Goal: Navigation & Orientation: Find specific page/section

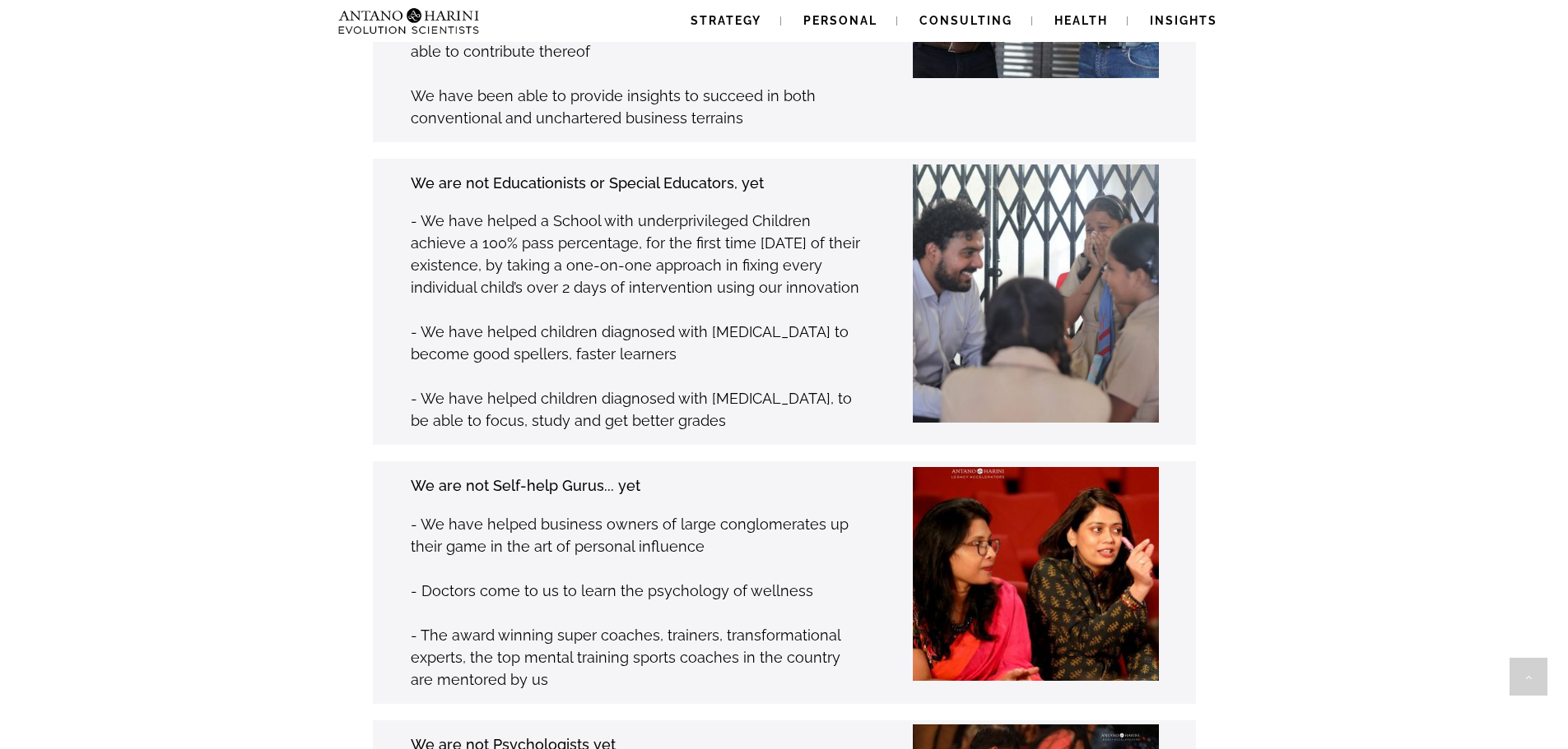
scroll to position [2174, 0]
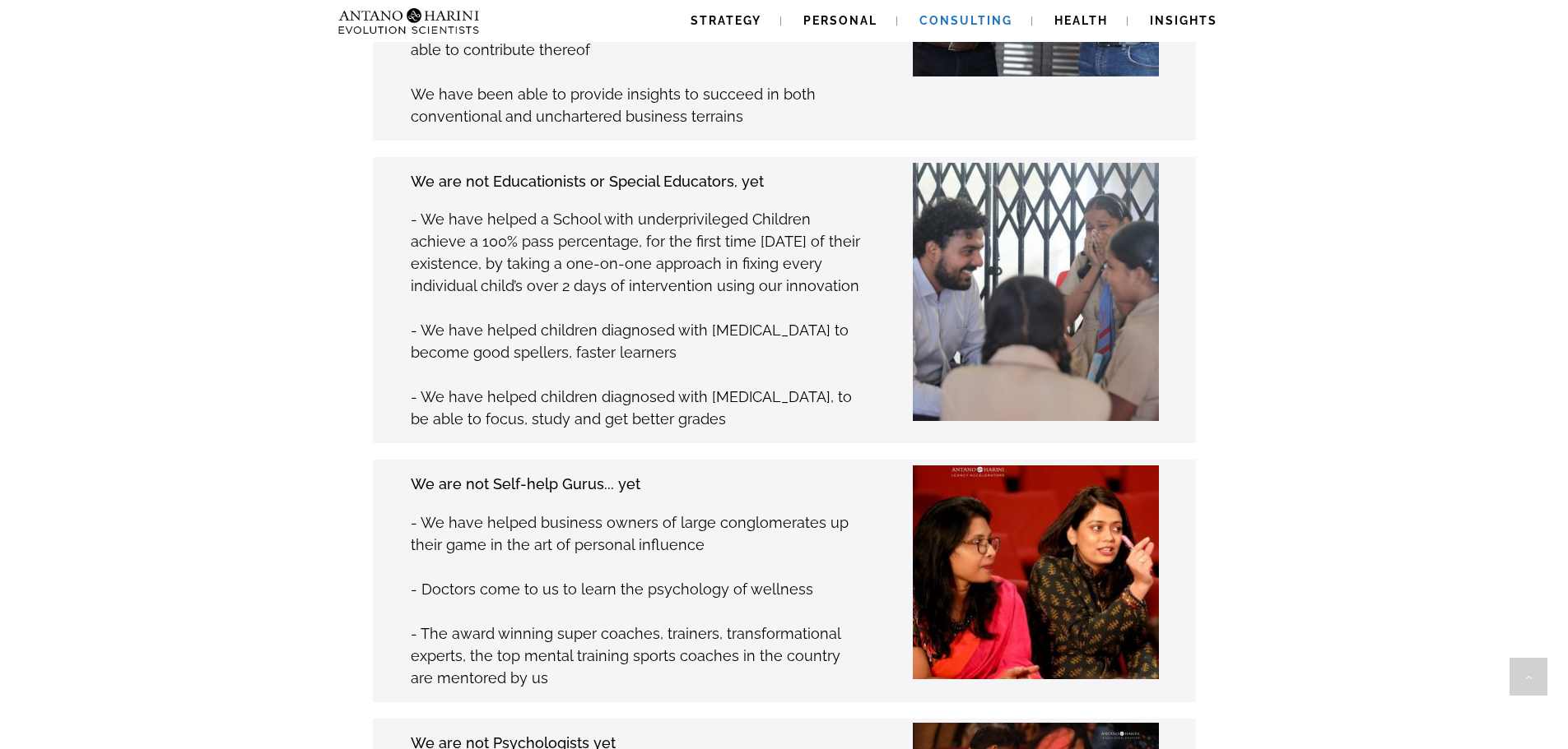
click at [973, 15] on span "Consulting" at bounding box center [966, 20] width 93 height 13
